Goal: Task Accomplishment & Management: Complete application form

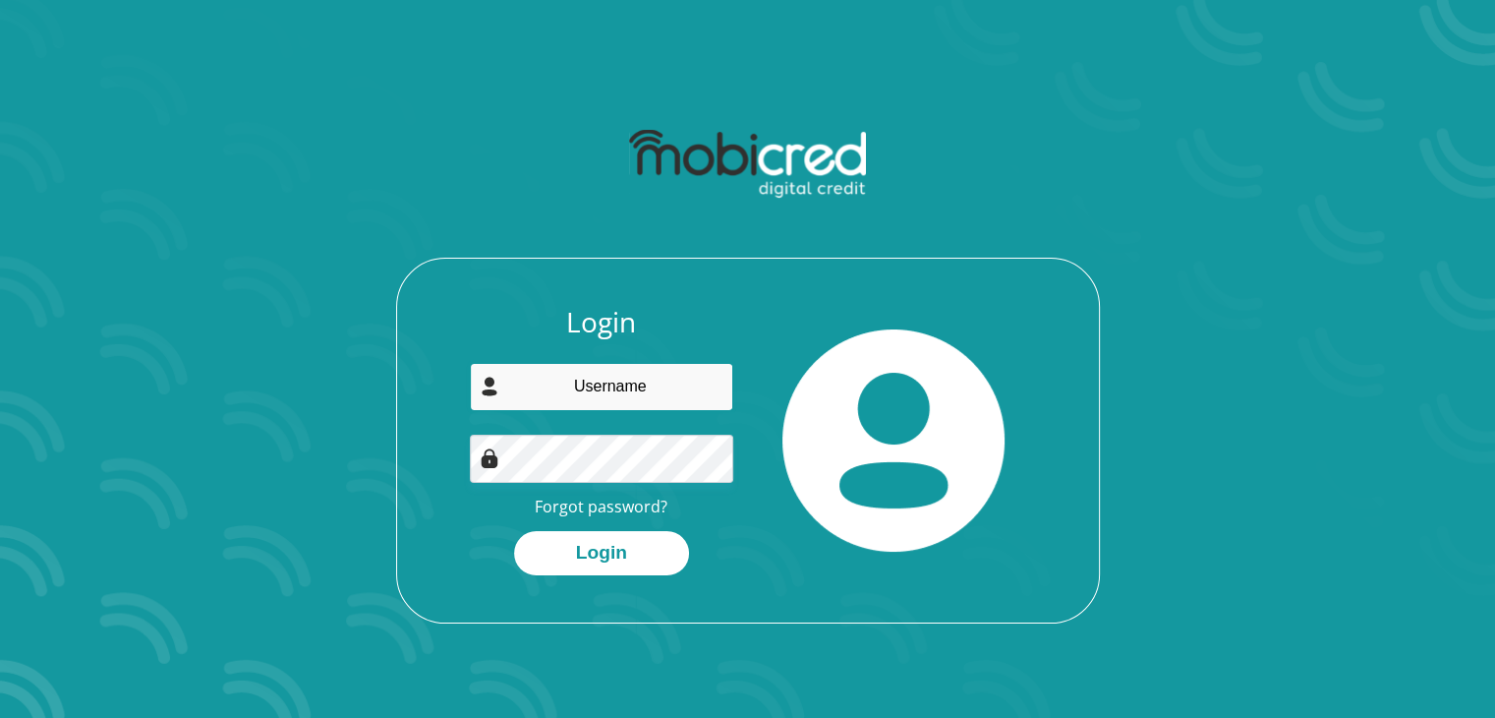
click at [649, 394] on input "email" at bounding box center [601, 387] width 263 height 48
click at [613, 509] on link "Forgot password?" at bounding box center [601, 506] width 133 height 22
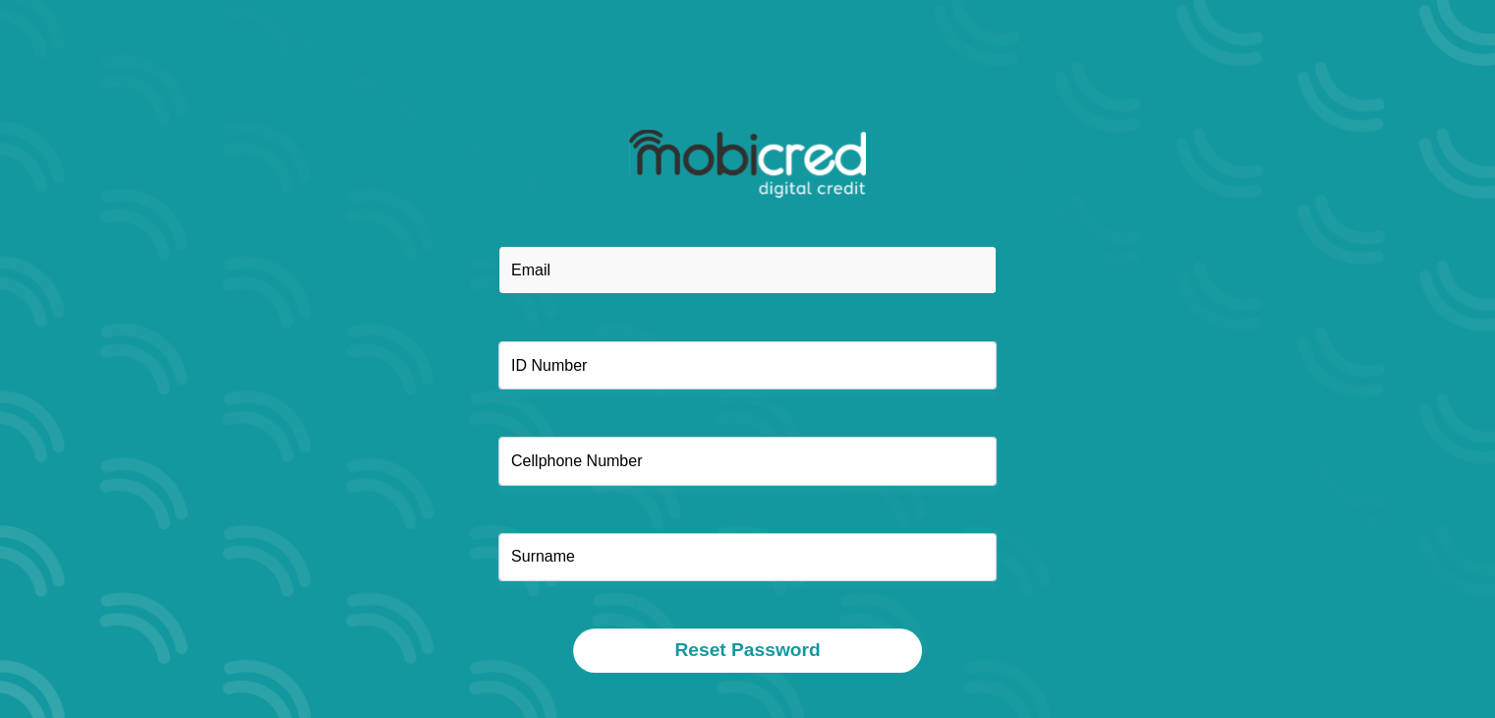
click at [647, 272] on input "email" at bounding box center [747, 270] width 498 height 48
type input "[EMAIL_ADDRESS][DOMAIN_NAME]"
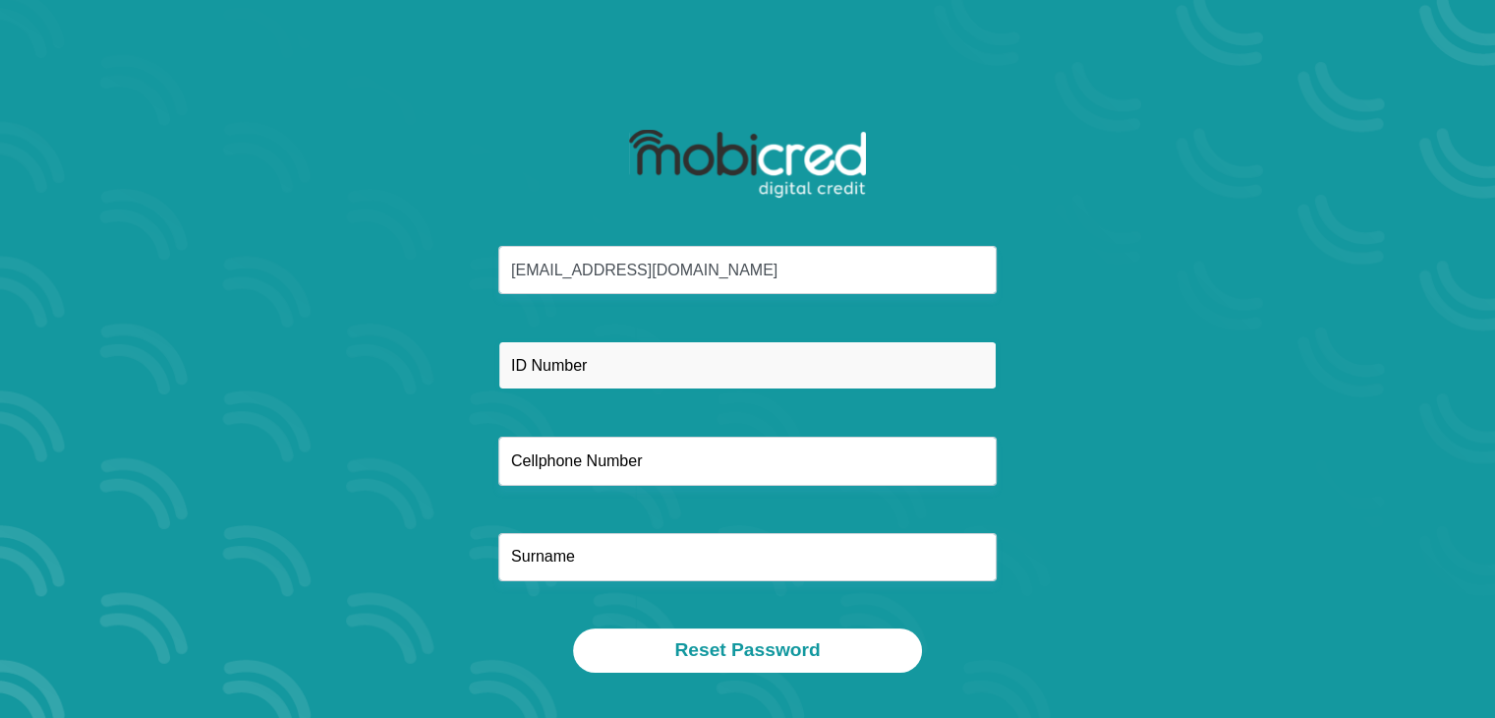
click at [609, 369] on input "text" at bounding box center [747, 365] width 498 height 48
type input "921203003603"
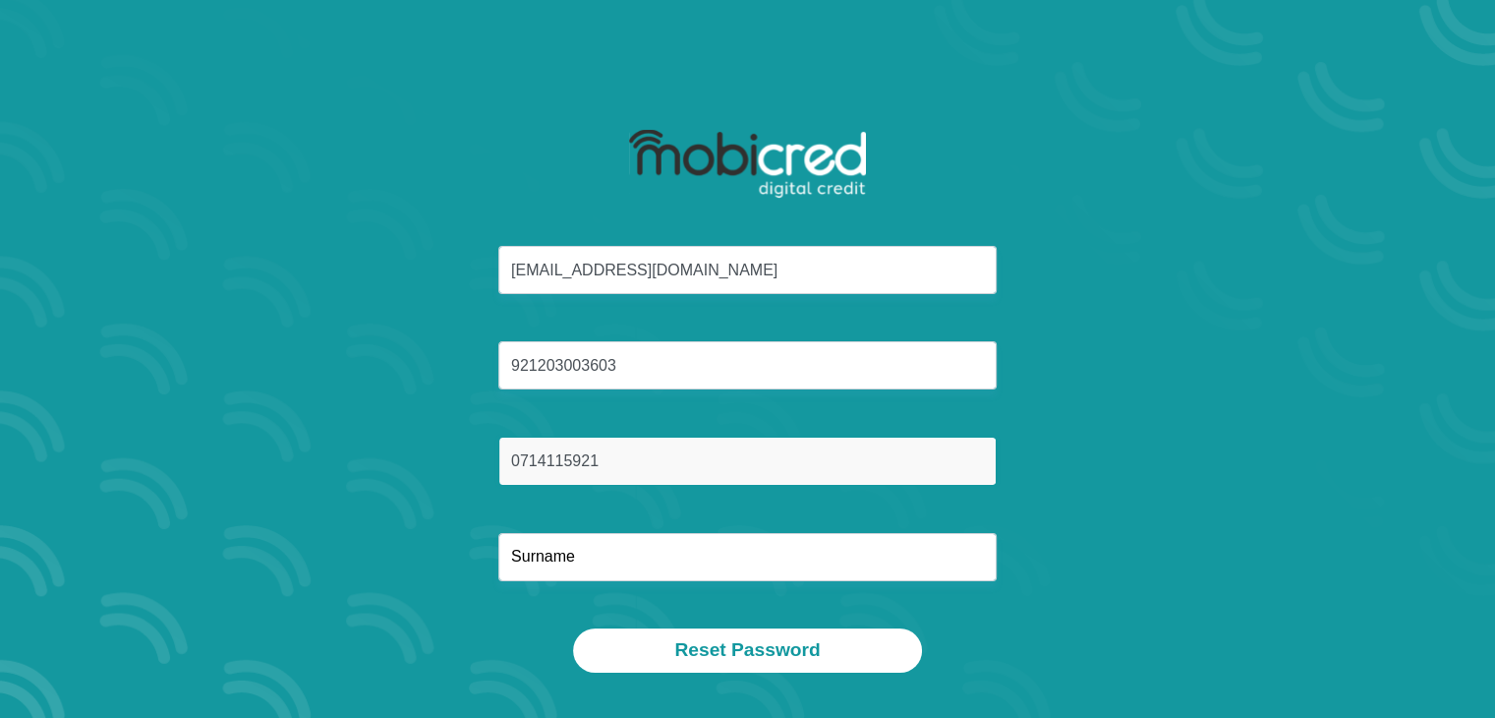
type input "0714115921"
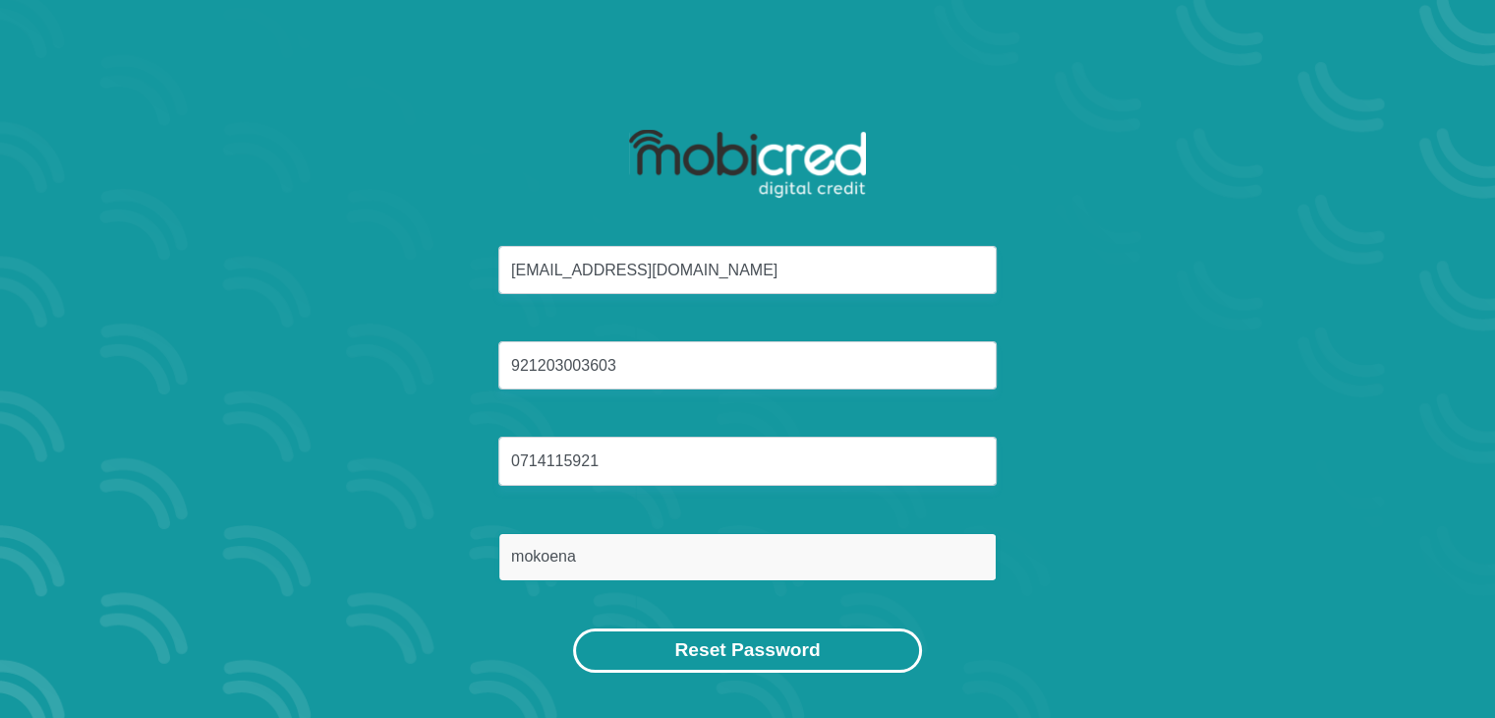
type input "mokoena"
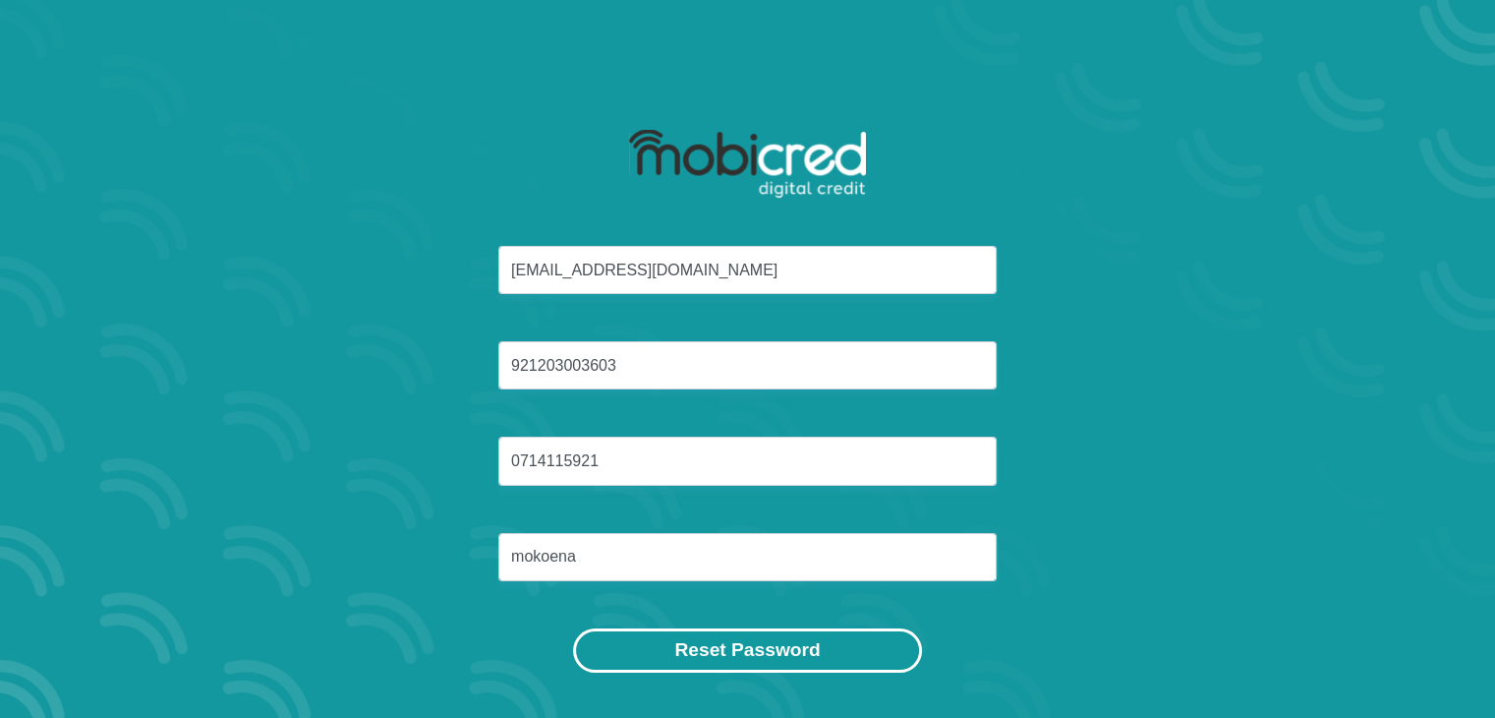
click at [786, 666] on button "Reset Password" at bounding box center [747, 650] width 348 height 44
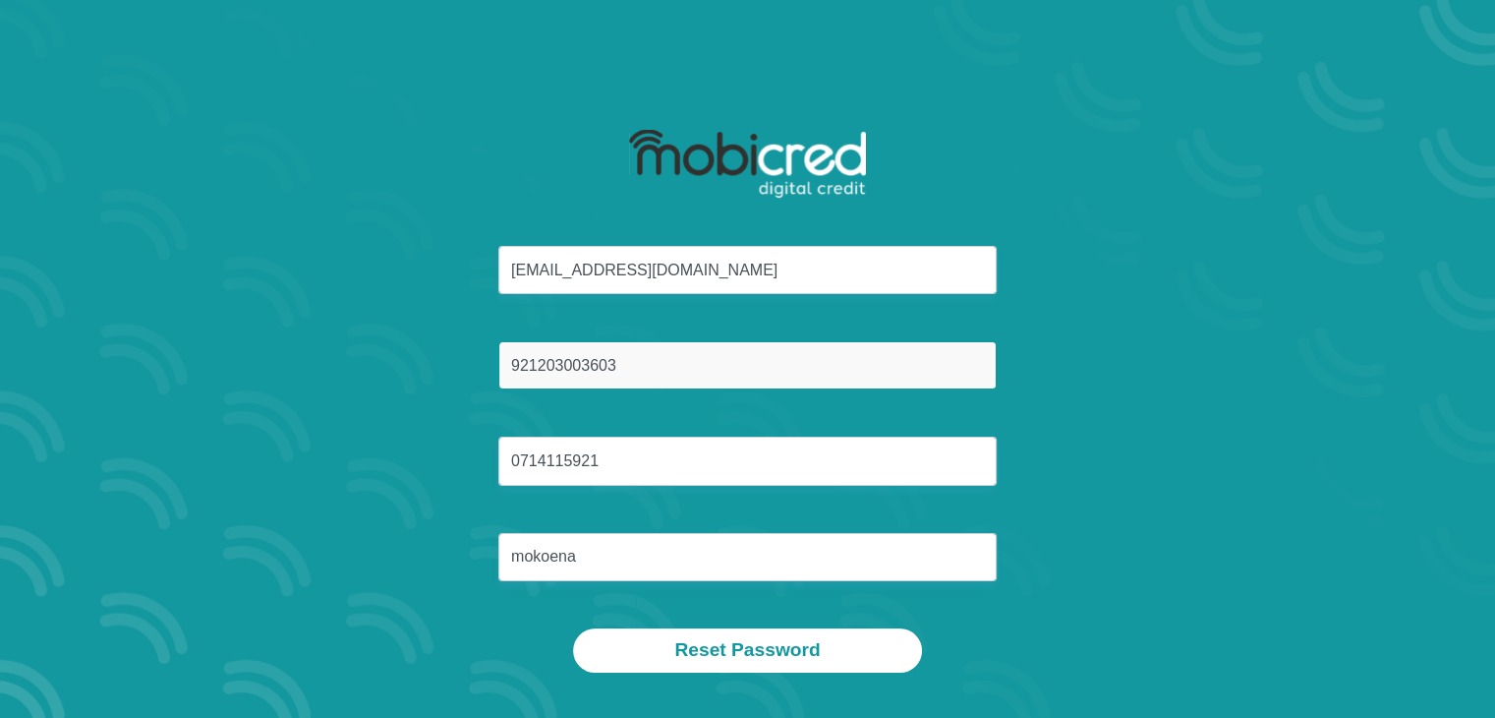
click at [693, 366] on input "921203003603" at bounding box center [747, 365] width 498 height 48
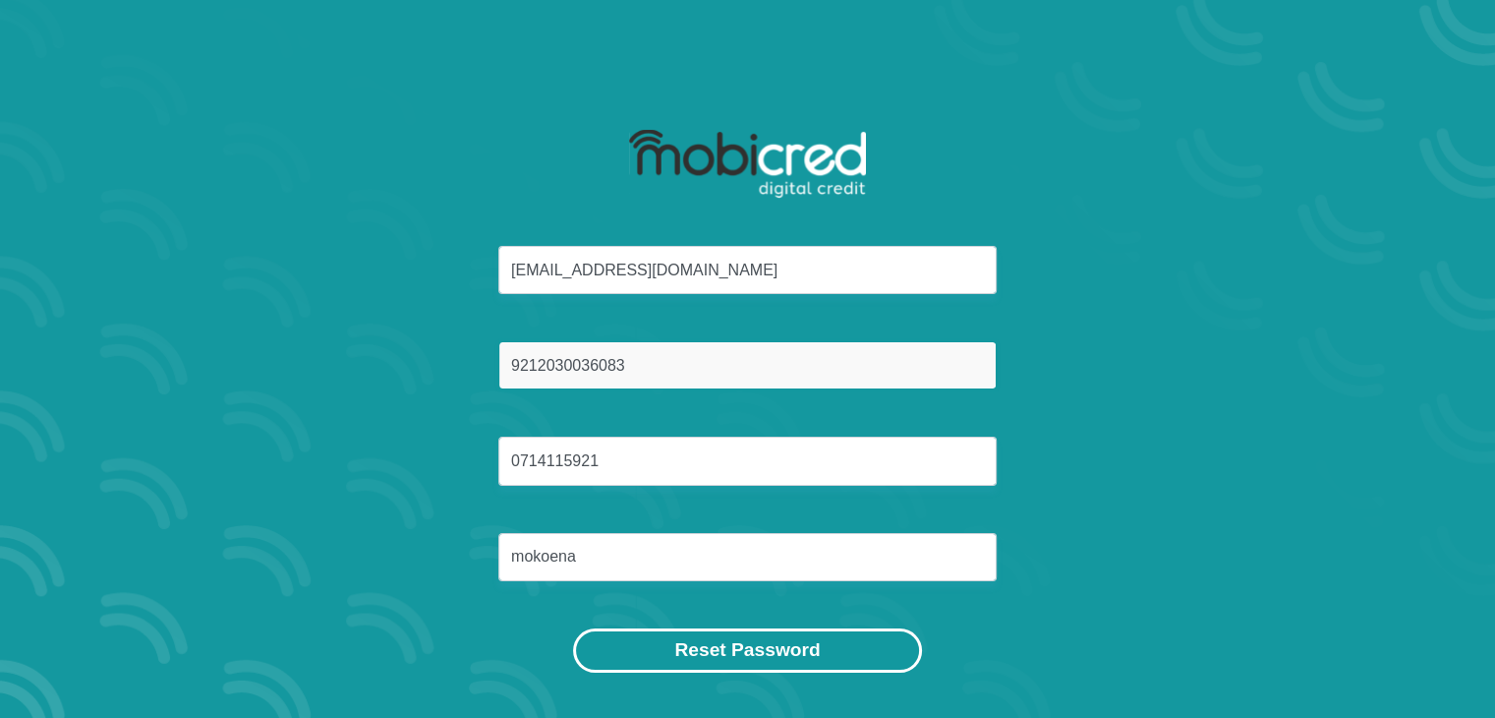
type input "9212030036083"
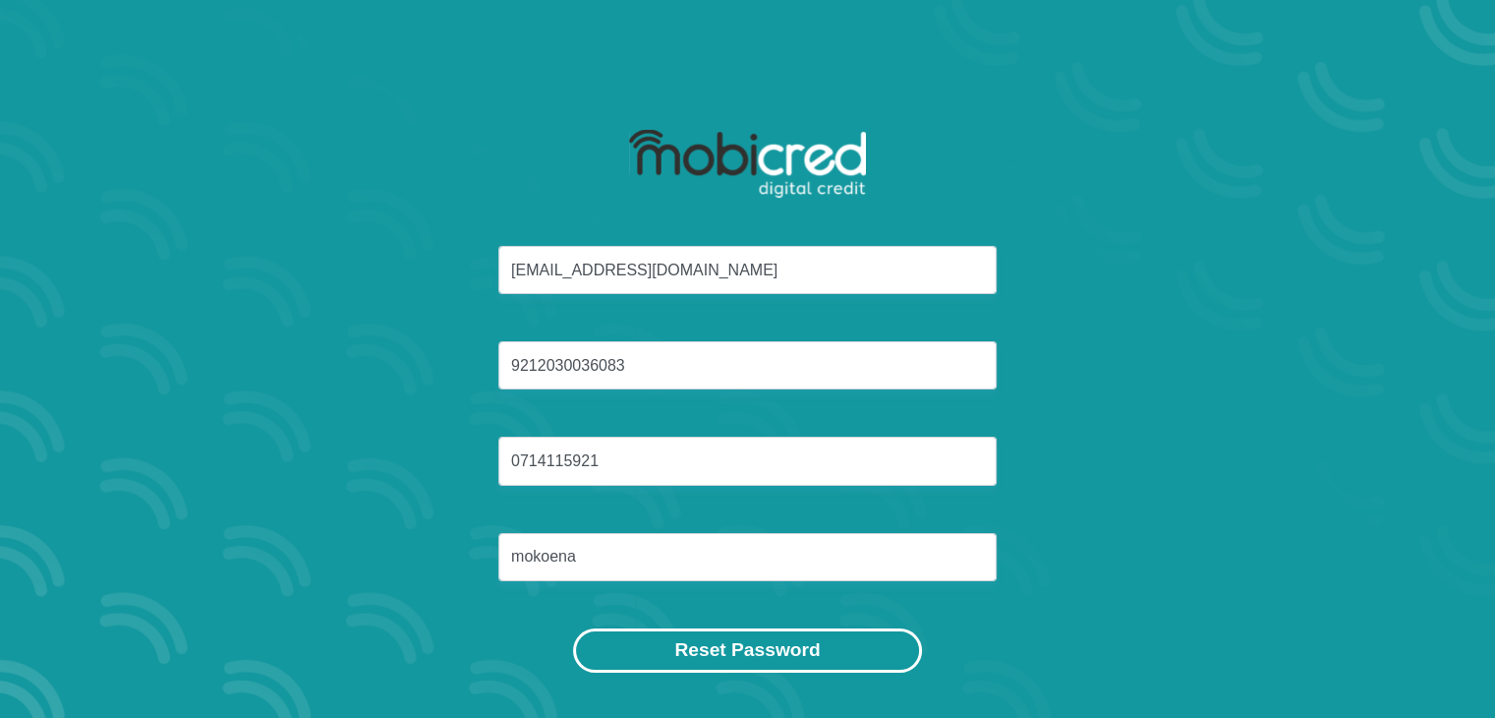
click at [724, 644] on button "Reset Password" at bounding box center [747, 650] width 348 height 44
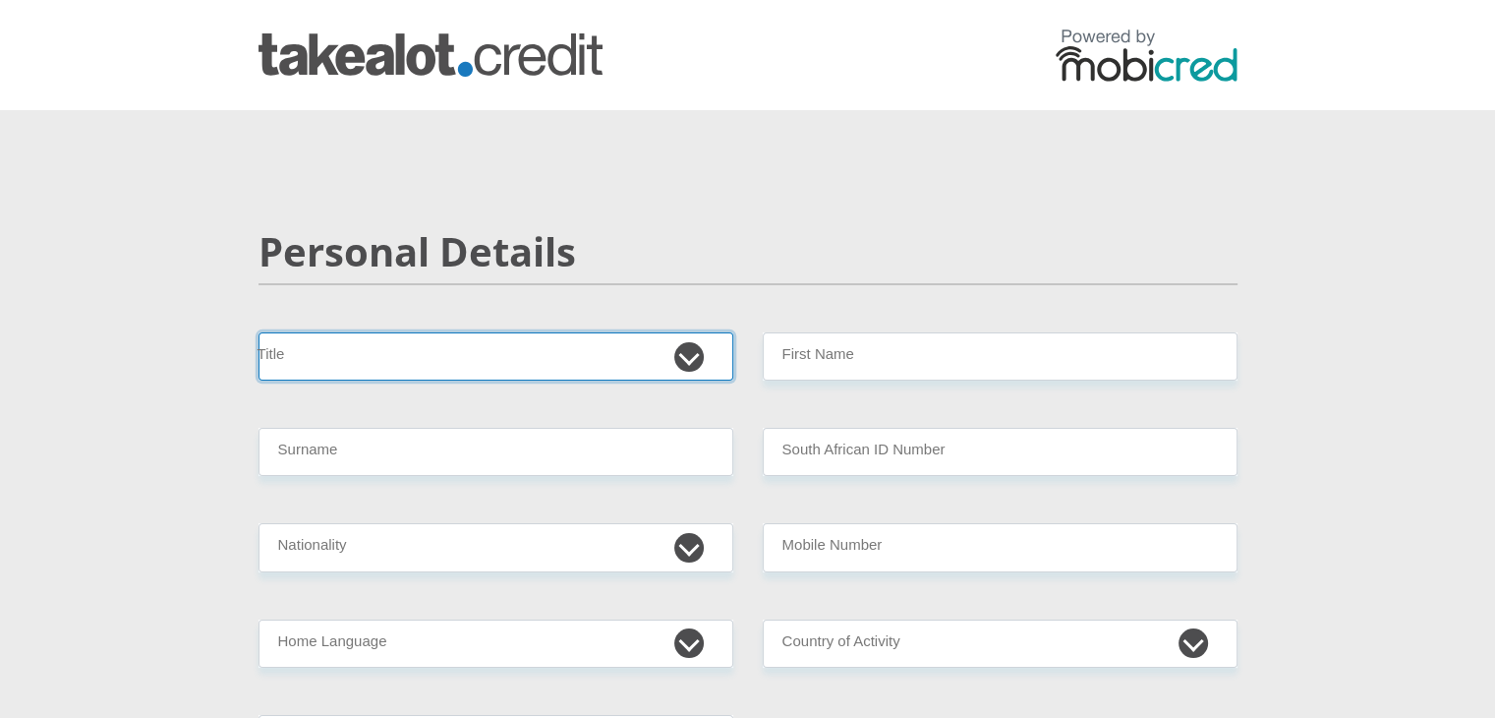
click at [366, 350] on select "Mr Ms Mrs Dr Other" at bounding box center [496, 356] width 475 height 48
select select "Ms"
click at [259, 332] on select "Mr Ms Mrs Dr Other" at bounding box center [496, 356] width 475 height 48
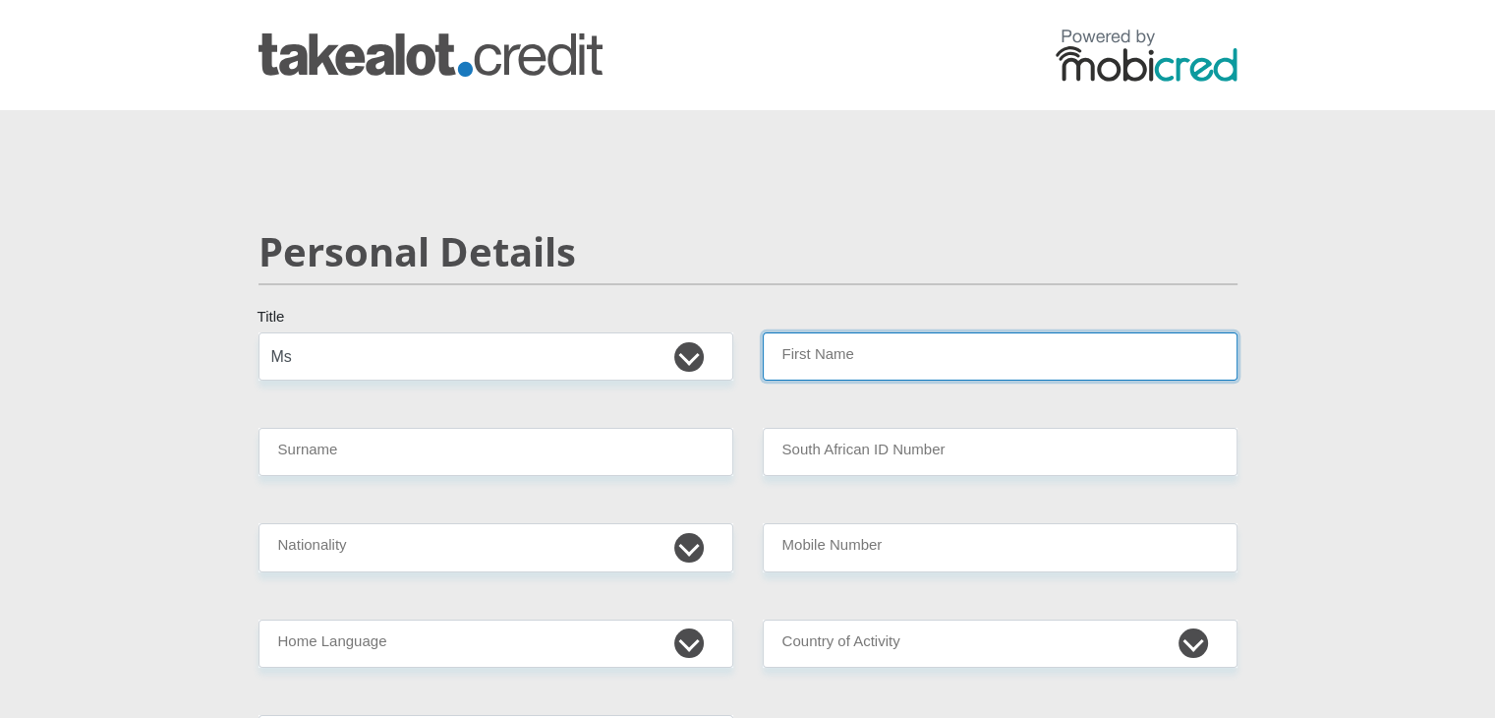
click at [809, 372] on input "First Name" at bounding box center [1000, 356] width 475 height 48
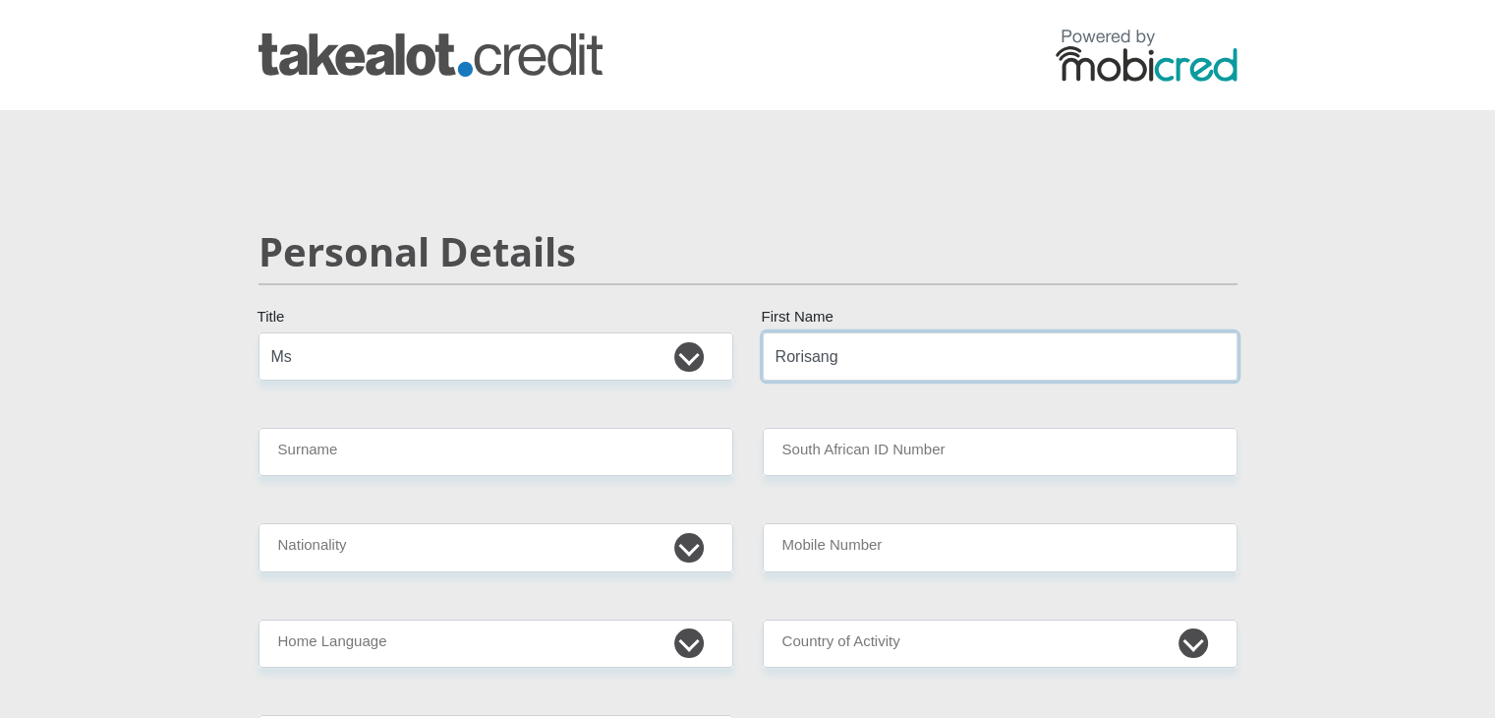
type input "Rorisang"
type input "Mokoena"
type input "9212030036083"
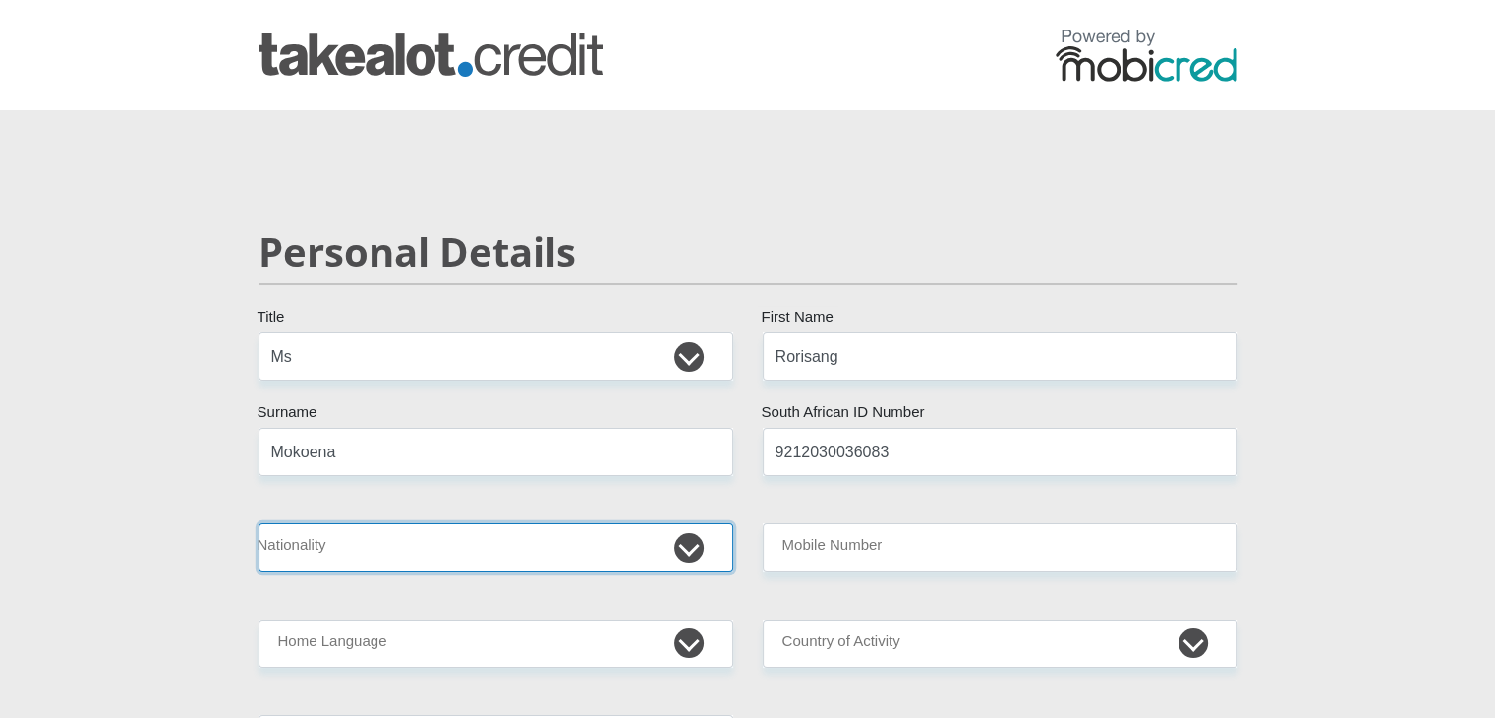
select select "ZAF"
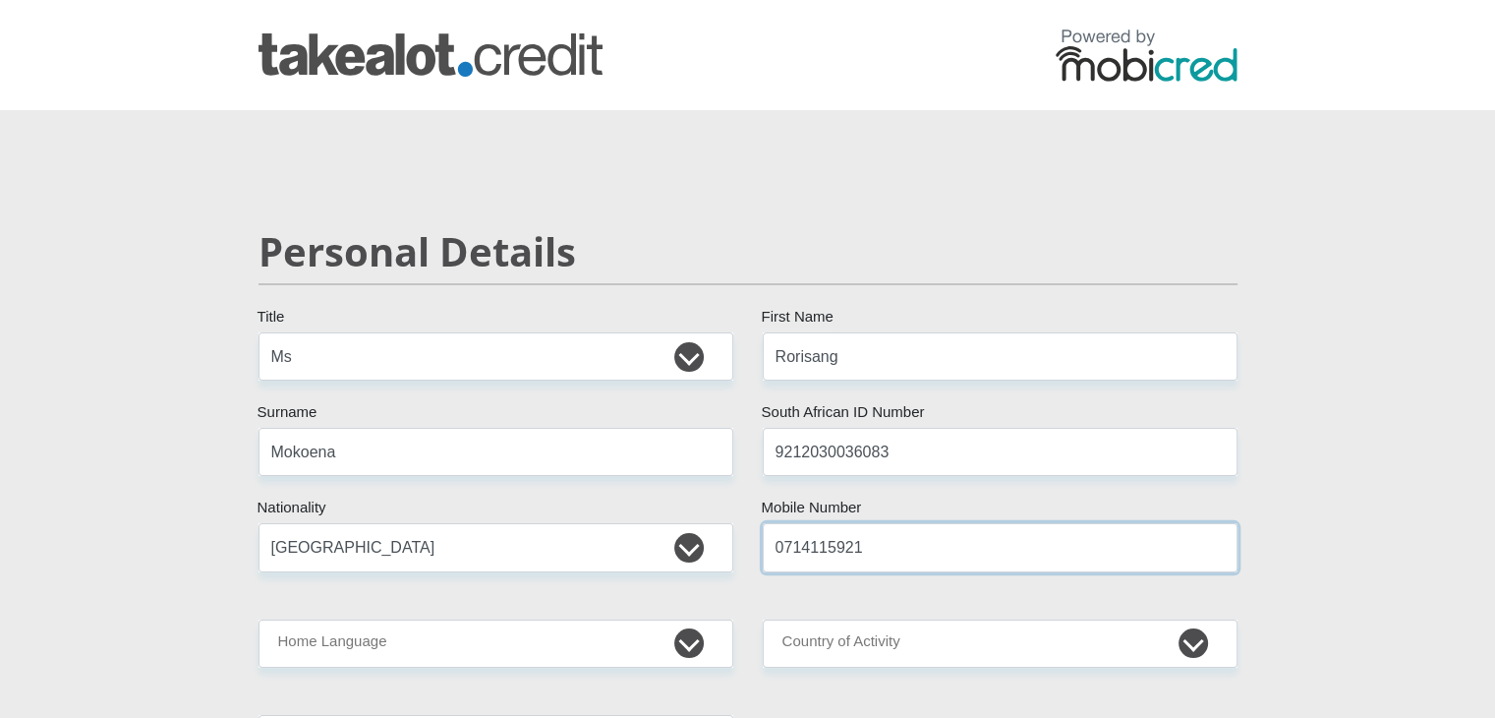
type input "0714115921"
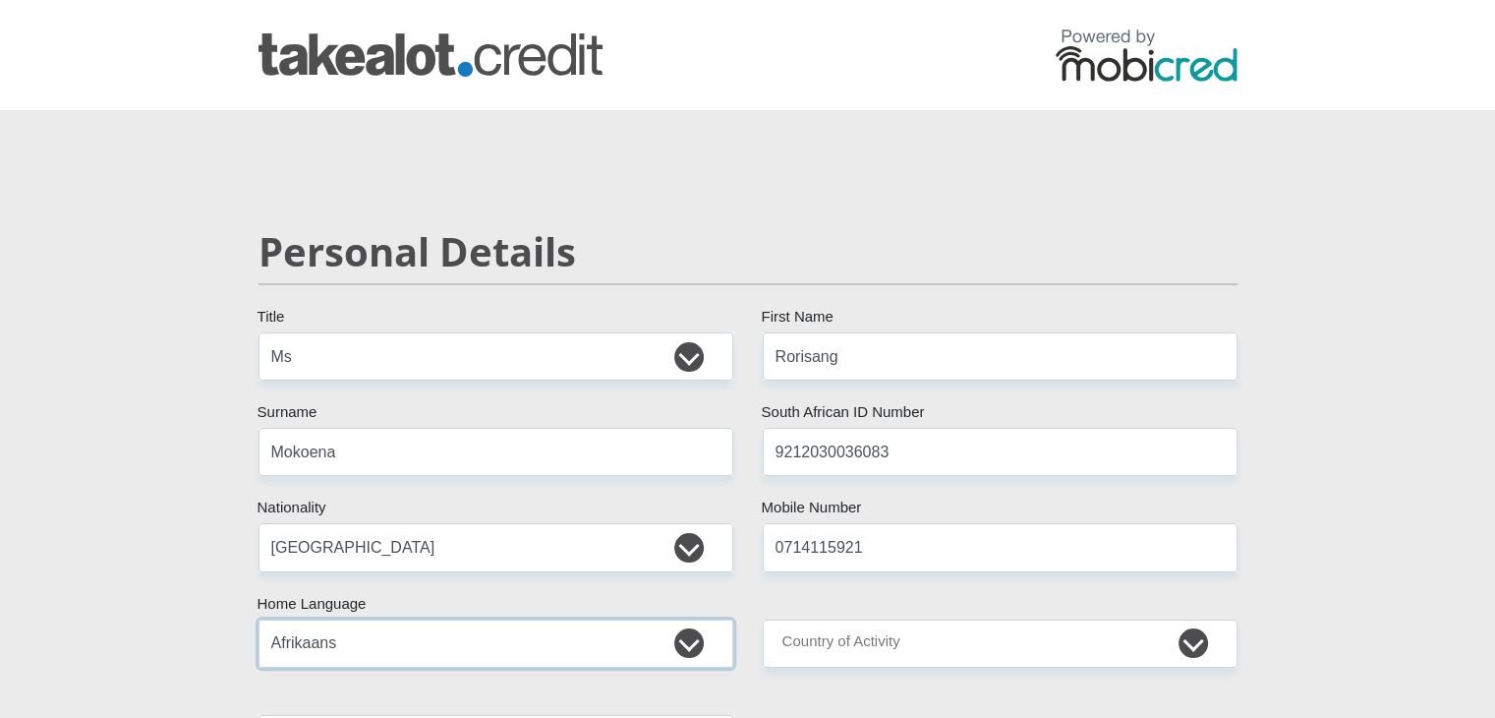
select select "eng"
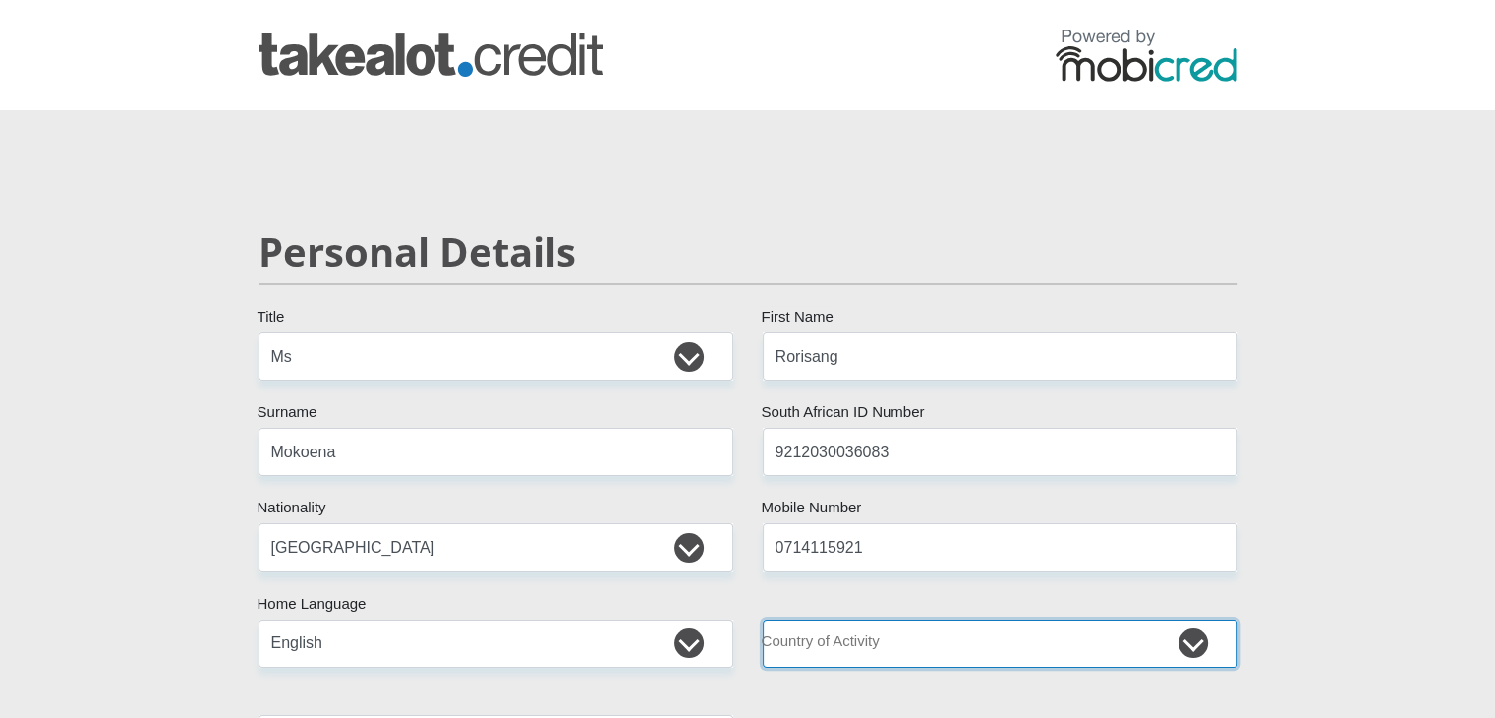
select select "ZAF"
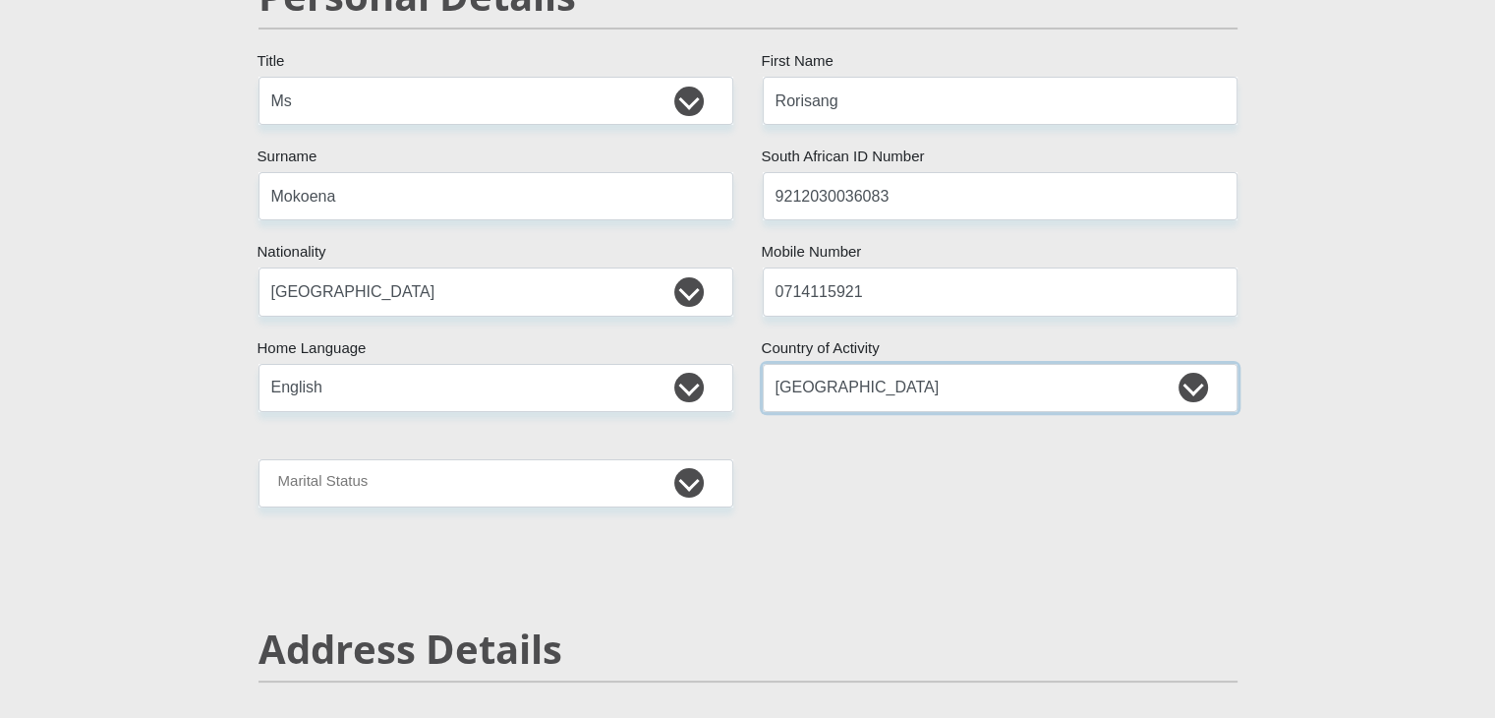
scroll to position [275, 0]
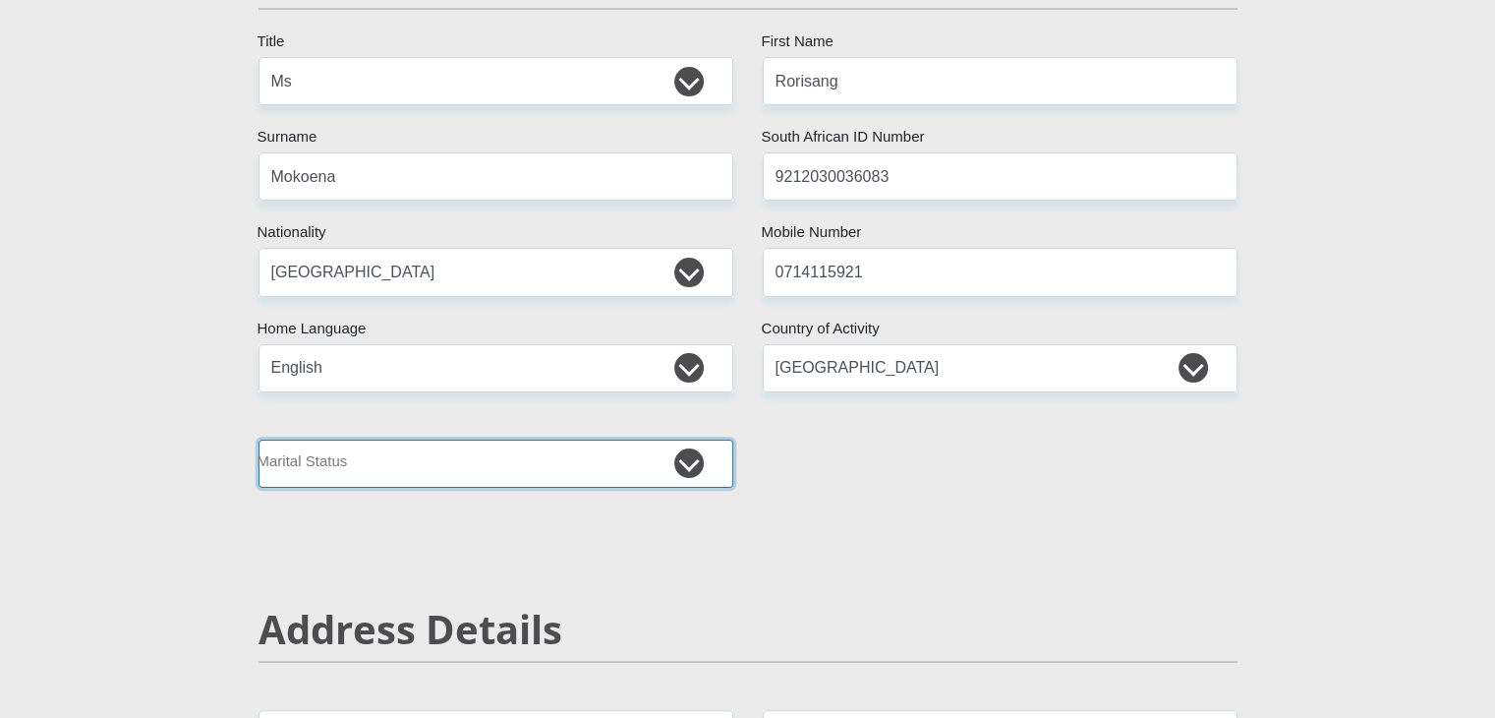
click at [711, 441] on select "Married ANC Single Divorced Widowed Married COP or Customary Law" at bounding box center [496, 463] width 475 height 48
select select "2"
click at [259, 439] on select "Married ANC Single Divorced Widowed Married COP or Customary Law" at bounding box center [496, 463] width 475 height 48
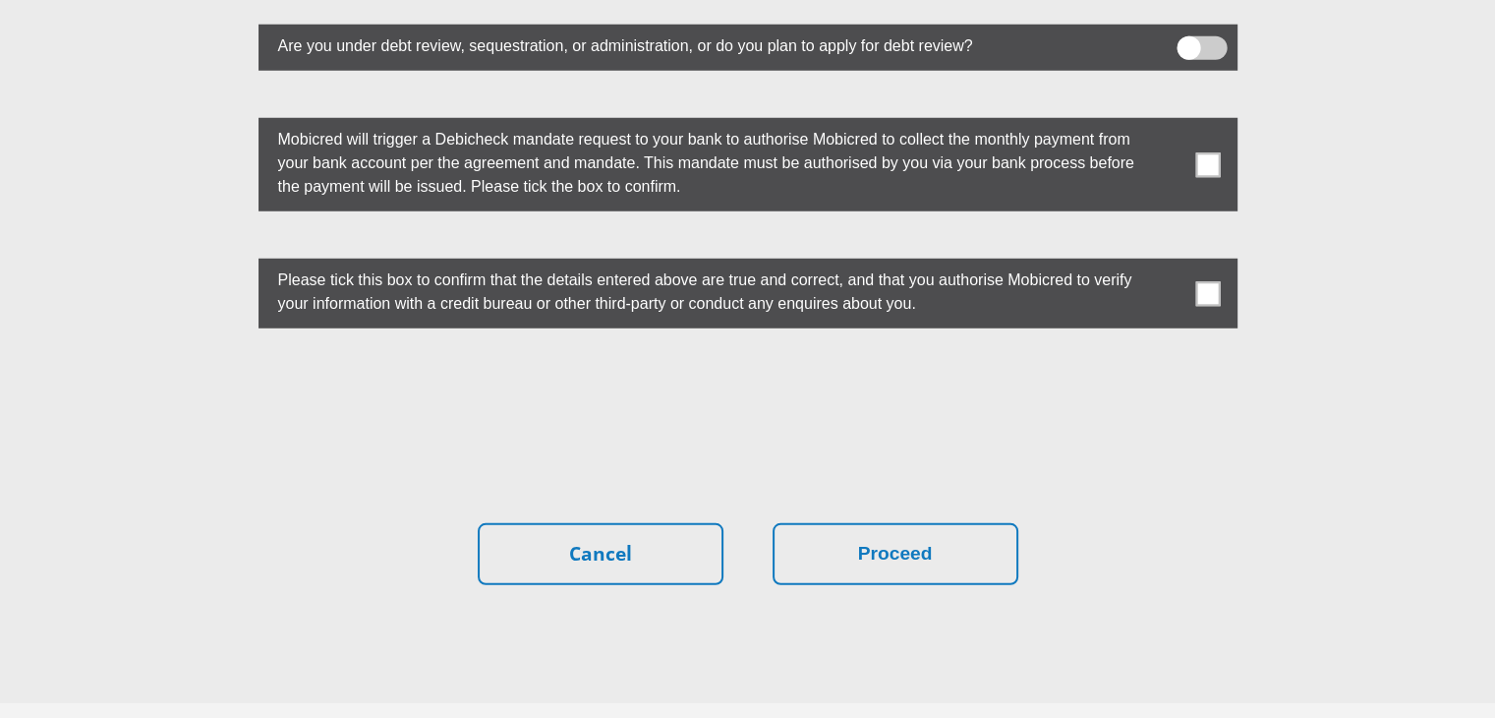
scroll to position [5537, 0]
